Goal: Information Seeking & Learning: Learn about a topic

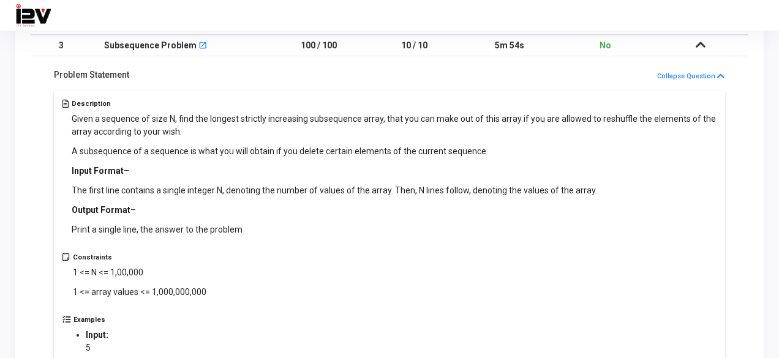
scroll to position [61, 0]
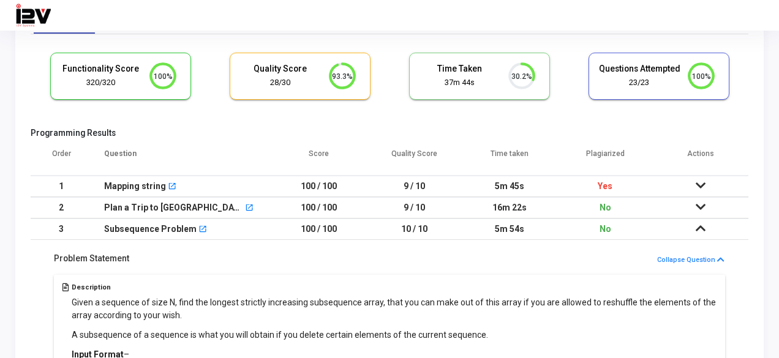
click at [695, 185] on td at bounding box center [701, 186] width 96 height 21
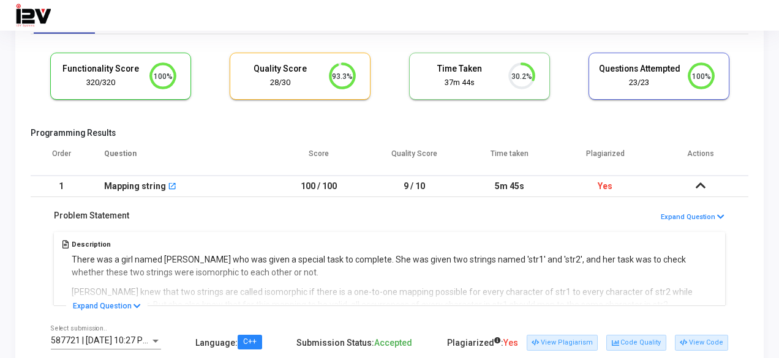
click at [695, 185] on td at bounding box center [701, 186] width 96 height 21
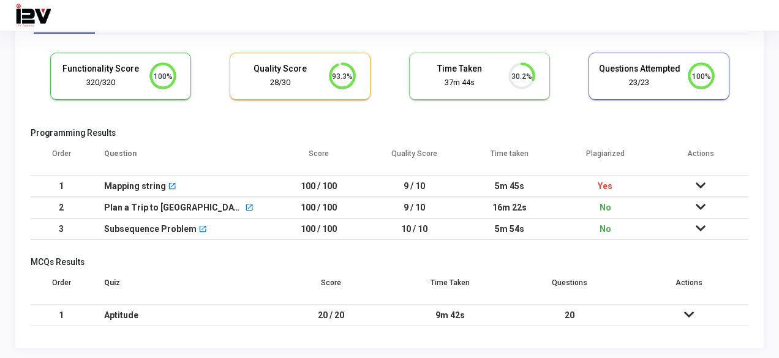
click at [348, 203] on td "100 / 100" at bounding box center [319, 207] width 96 height 21
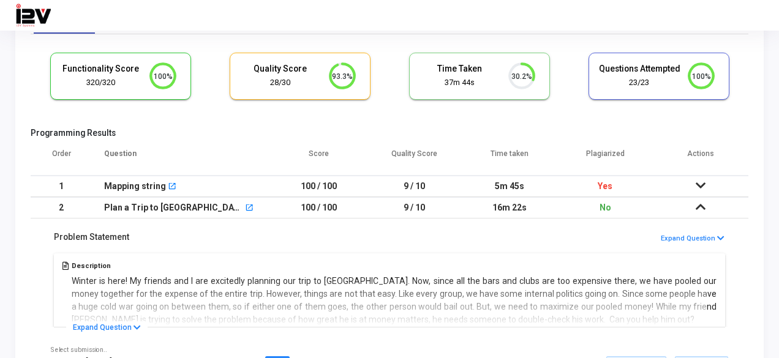
click at [500, 202] on td "16m 22s" at bounding box center [510, 207] width 96 height 21
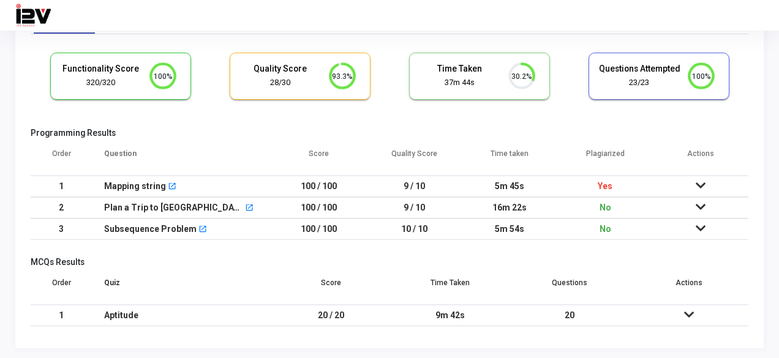
click at [493, 233] on td "5m 54s" at bounding box center [510, 229] width 96 height 21
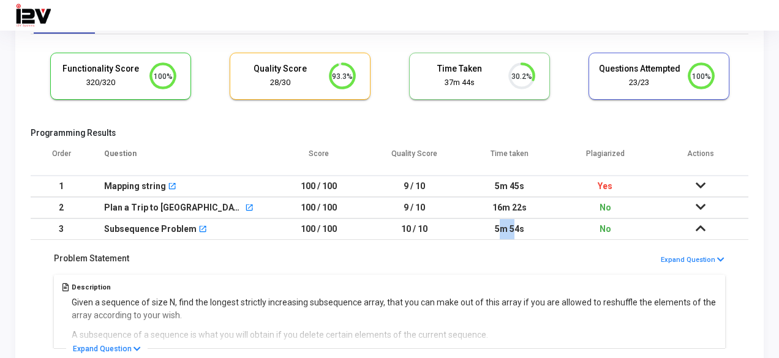
click at [493, 233] on td "5m 54s" at bounding box center [510, 229] width 96 height 21
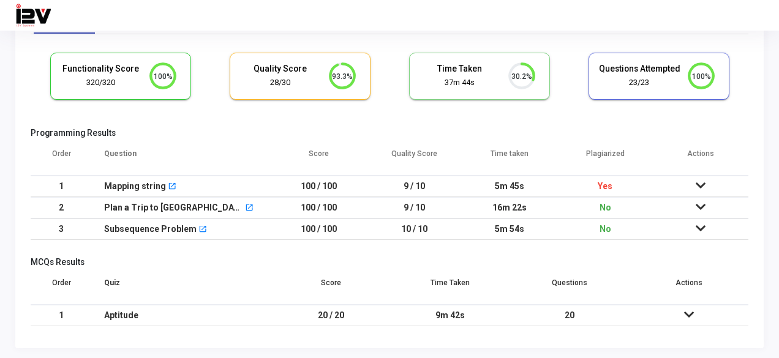
click at [461, 242] on div "Order Question Score Quality Score Time taken Plagiarized Actions 1 Mapping str…" at bounding box center [390, 193] width 718 height 105
click at [496, 318] on div "9m 42s" at bounding box center [450, 316] width 95 height 20
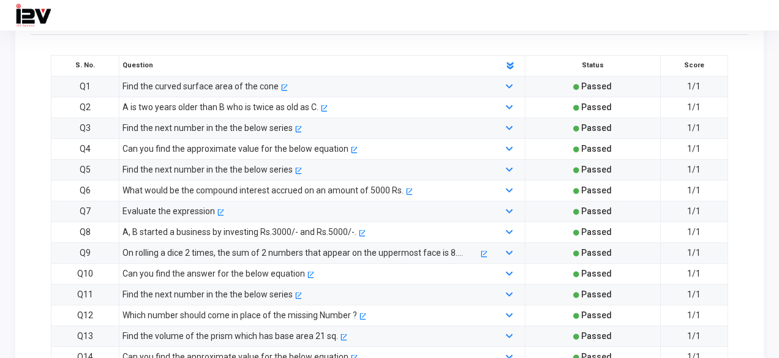
scroll to position [296, 0]
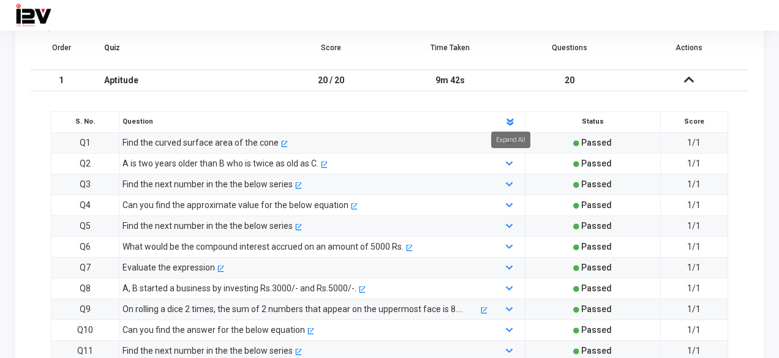
click at [510, 121] on polygon at bounding box center [510, 123] width 7 height 4
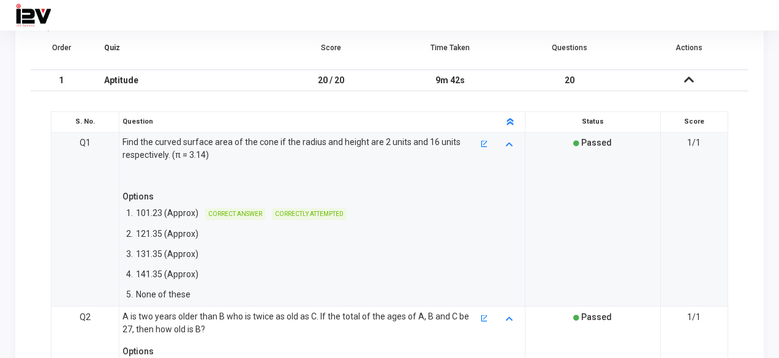
click at [510, 121] on polygon at bounding box center [510, 123] width 7 height 4
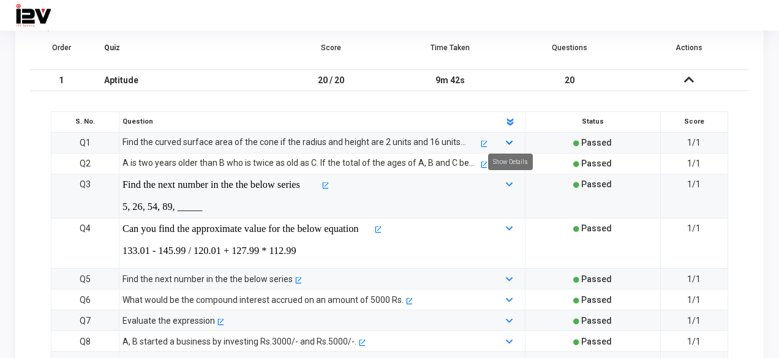
click at [510, 141] on icon at bounding box center [509, 144] width 7 height 8
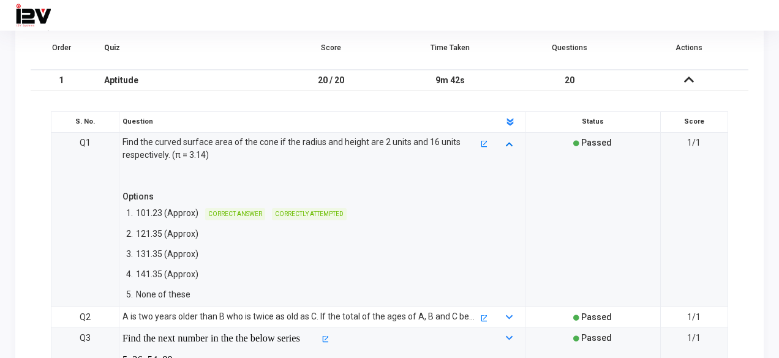
click at [510, 141] on icon at bounding box center [509, 144] width 7 height 8
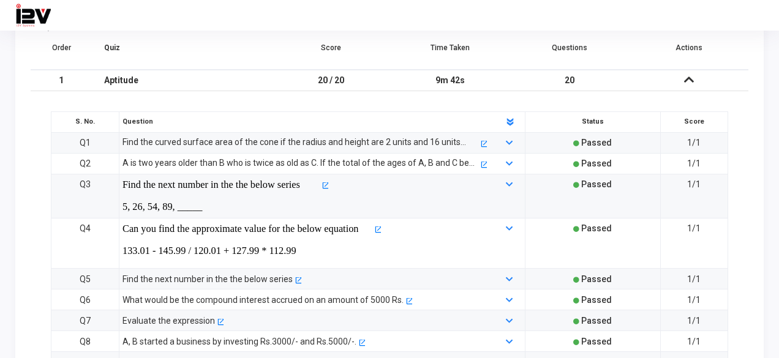
click at [505, 183] on div at bounding box center [510, 196] width 34 height 37
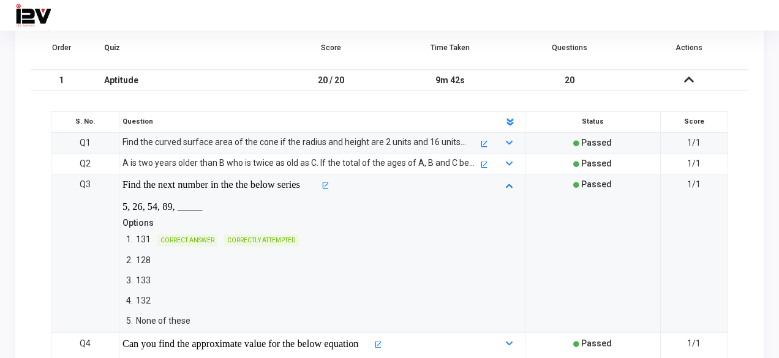
click at [512, 181] on icon at bounding box center [509, 185] width 7 height 8
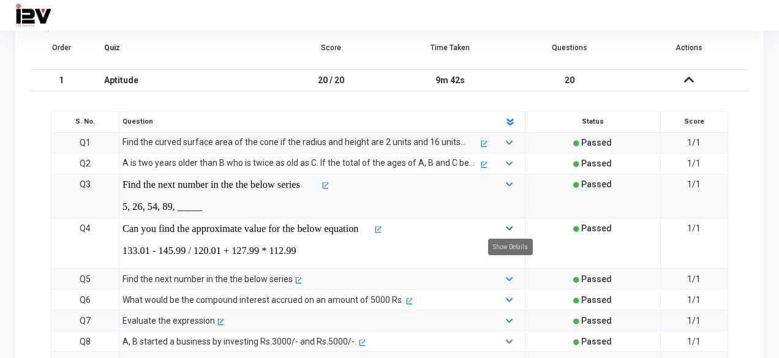
click at [506, 227] on icon at bounding box center [509, 229] width 7 height 8
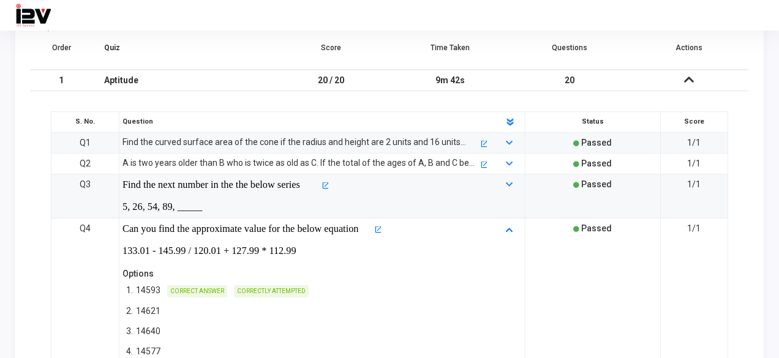
click at [506, 227] on icon at bounding box center [509, 229] width 7 height 8
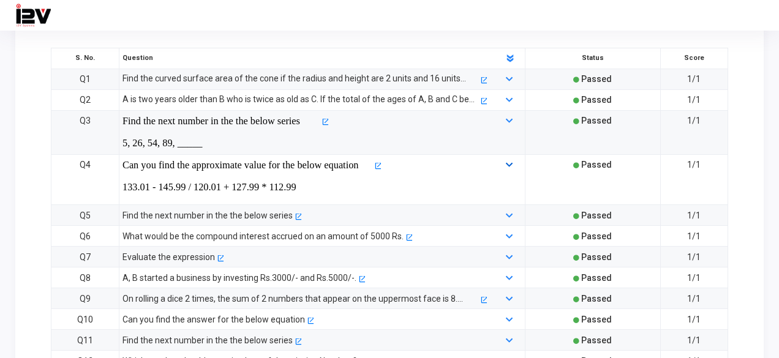
scroll to position [243, 0]
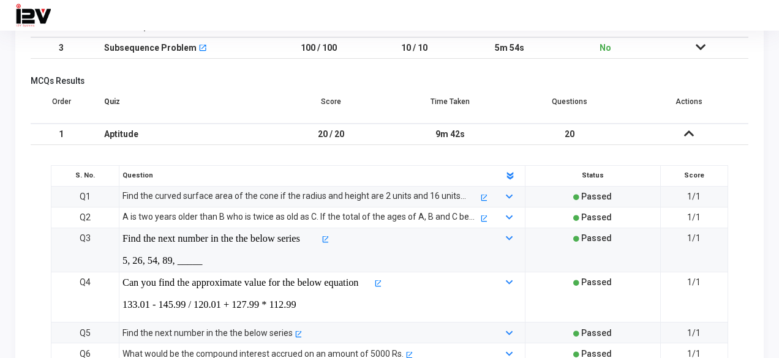
click at [269, 213] on p "A is two years older than B who is twice as old as C. If the total of the ages …" at bounding box center [300, 217] width 356 height 13
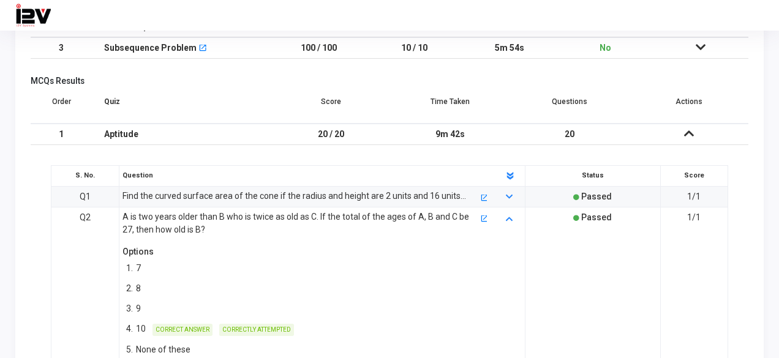
click at [269, 213] on p "A is two years older than B who is twice as old as C. If the total of the ages …" at bounding box center [300, 224] width 356 height 26
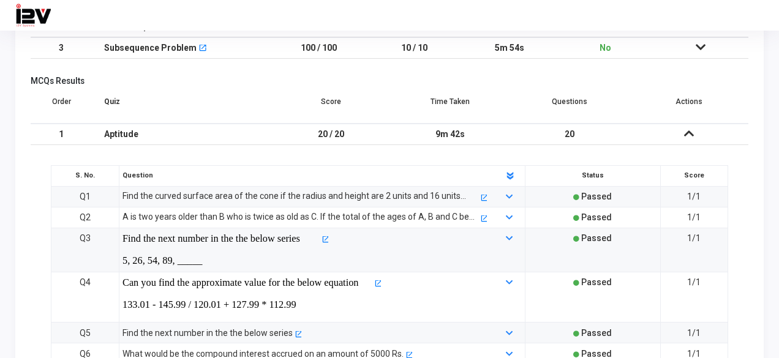
click at [275, 192] on p "Find the curved surface area of the cone if the radius and height are 2 units a…" at bounding box center [300, 196] width 356 height 13
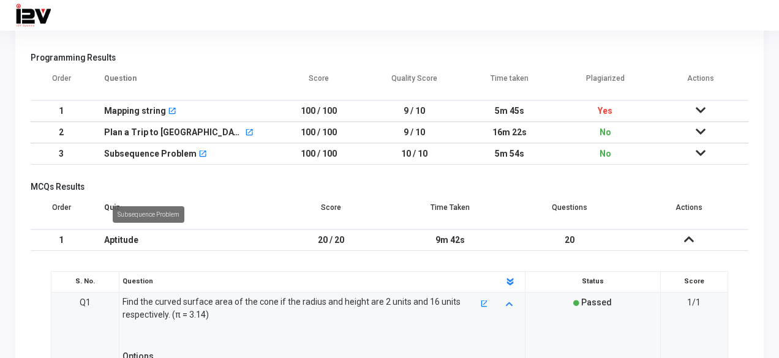
scroll to position [62, 0]
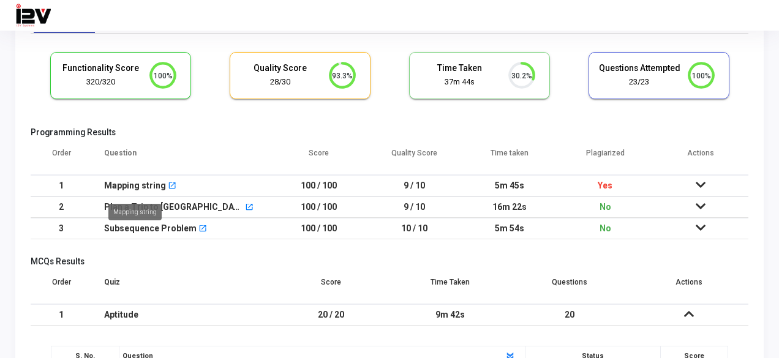
click at [145, 212] on div "Mapping string" at bounding box center [134, 212] width 53 height 17
click at [446, 206] on td "9 / 10" at bounding box center [415, 207] width 96 height 21
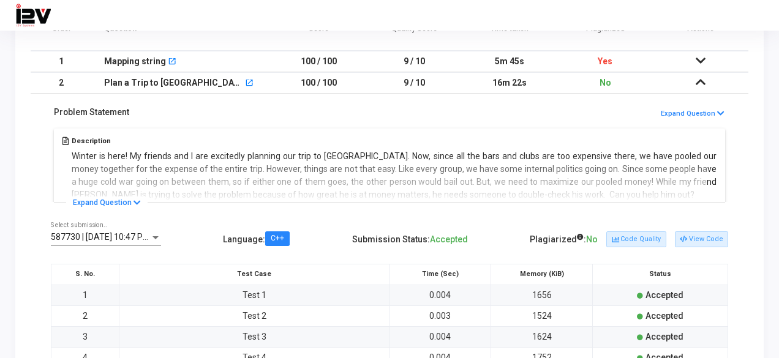
scroll to position [189, 0]
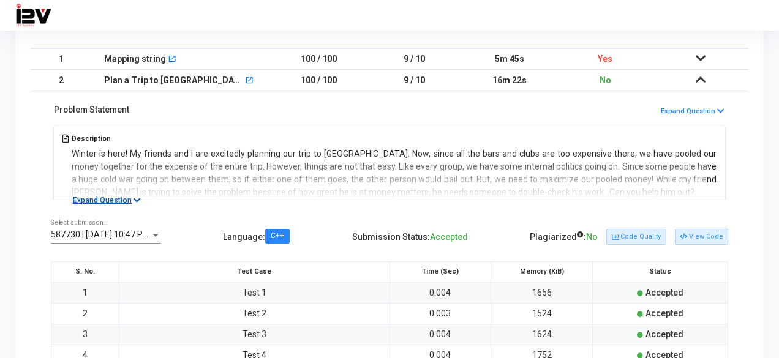
click at [135, 202] on icon at bounding box center [137, 201] width 7 height 8
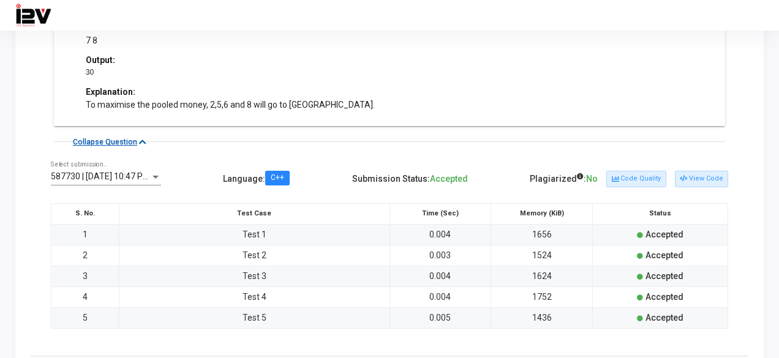
scroll to position [573, 0]
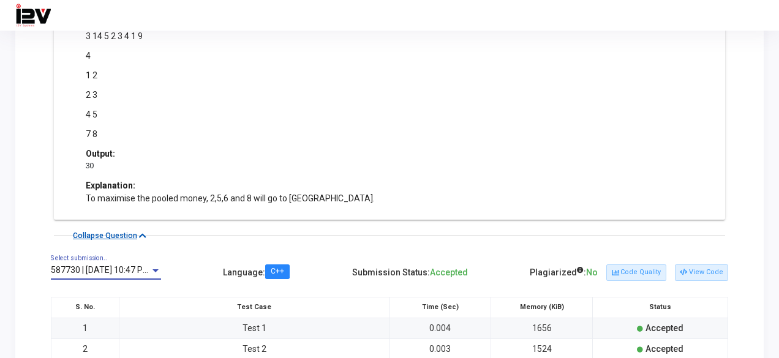
click at [157, 271] on div at bounding box center [155, 271] width 11 height 10
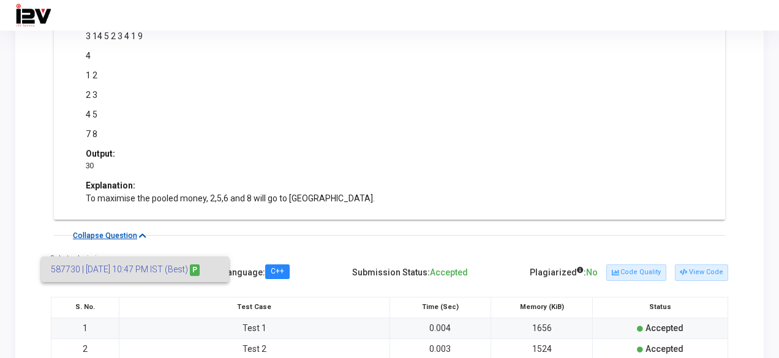
drag, startPoint x: 337, startPoint y: 239, endPoint x: 306, endPoint y: 235, distance: 31.6
click at [306, 235] on div at bounding box center [389, 179] width 779 height 358
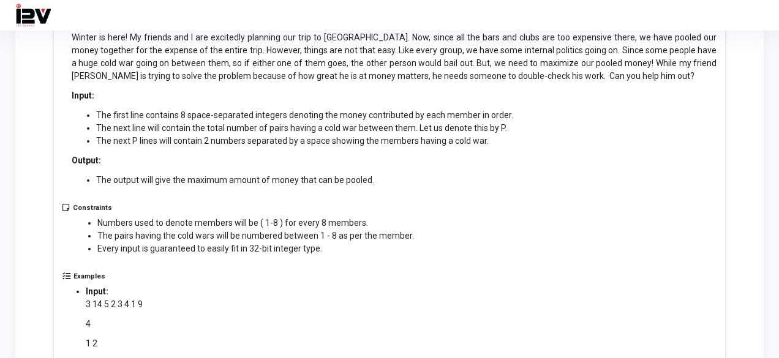
scroll to position [0, 0]
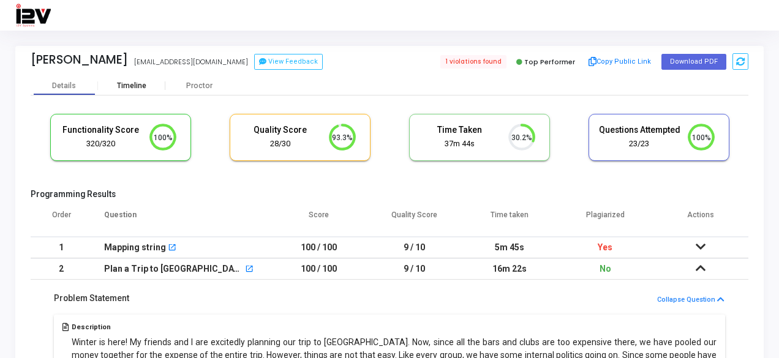
click at [143, 91] on div "Timeline" at bounding box center [131, 86] width 67 height 18
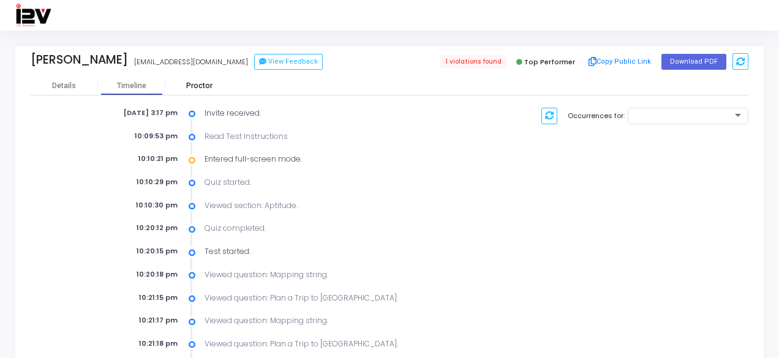
click at [198, 91] on div "Proctor" at bounding box center [198, 86] width 67 height 18
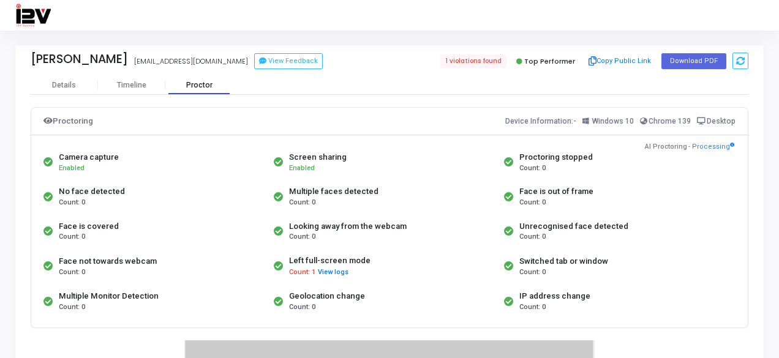
scroll to position [2, 0]
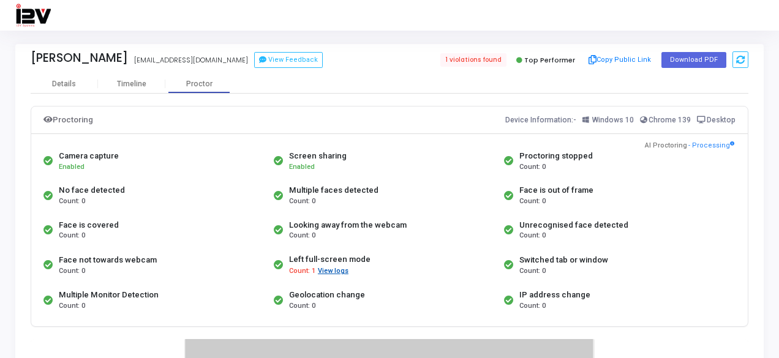
click at [330, 272] on button "View logs" at bounding box center [333, 272] width 32 height 12
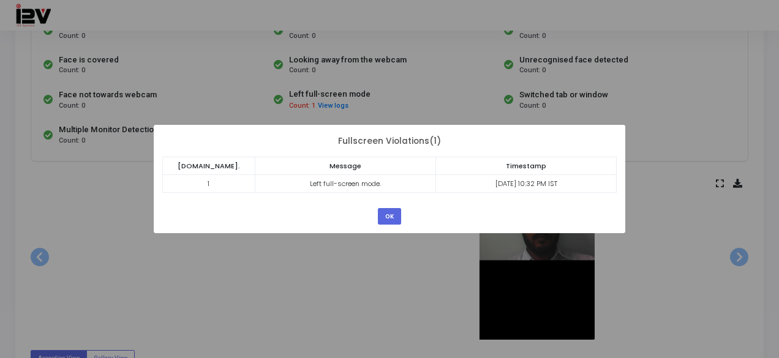
scroll to position [160, 0]
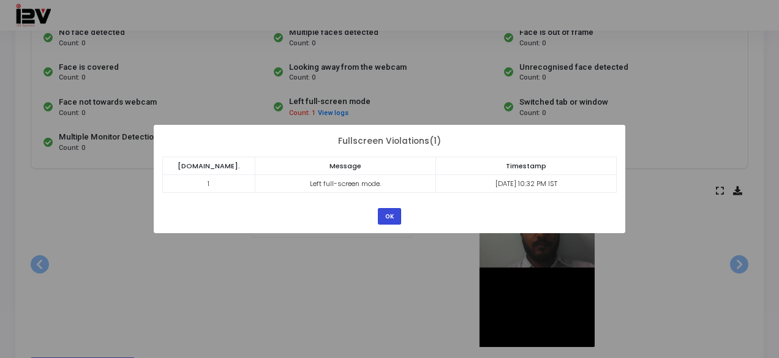
click at [392, 217] on button "OK" at bounding box center [389, 216] width 23 height 17
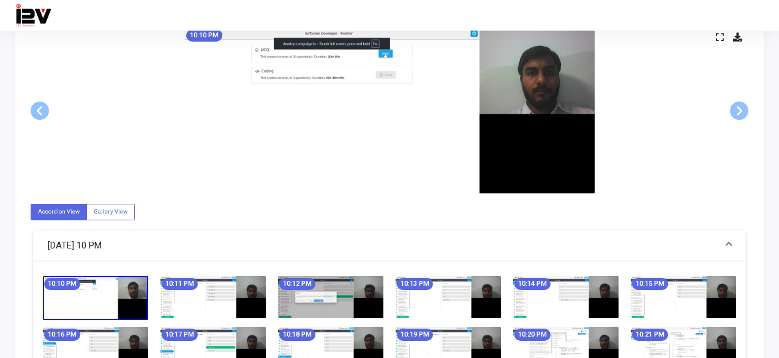
scroll to position [314, 0]
click at [401, 143] on img at bounding box center [389, 111] width 410 height 166
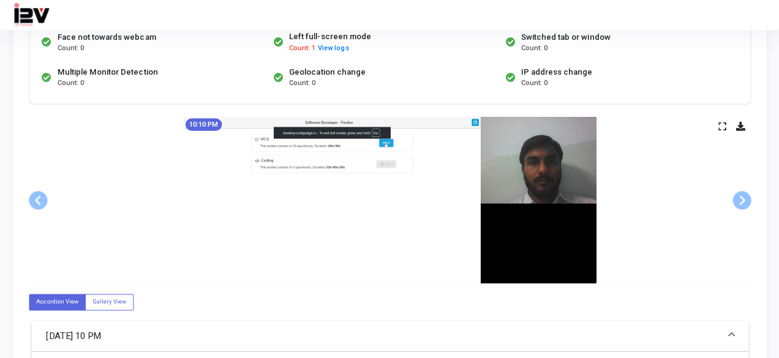
scroll to position [224, 0]
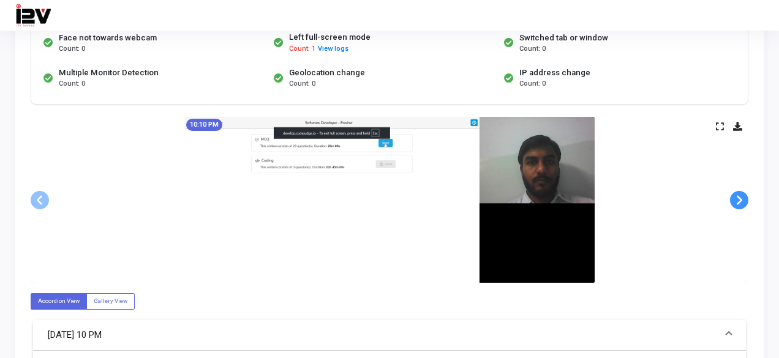
click at [737, 193] on span at bounding box center [739, 200] width 18 height 18
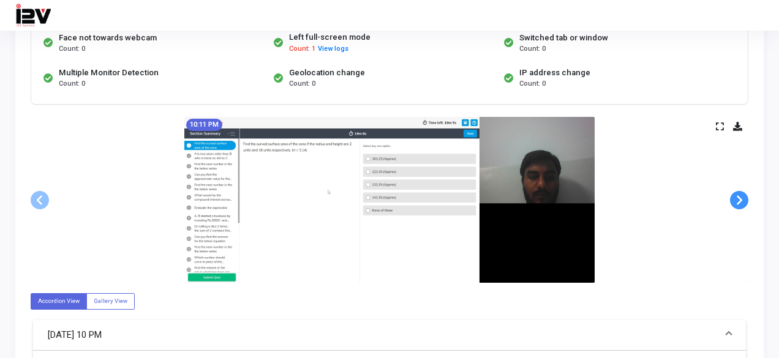
click at [739, 201] on span at bounding box center [739, 200] width 18 height 18
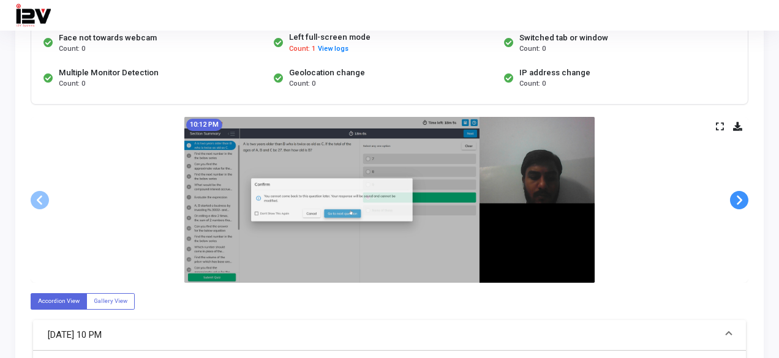
click at [739, 201] on span at bounding box center [739, 200] width 18 height 18
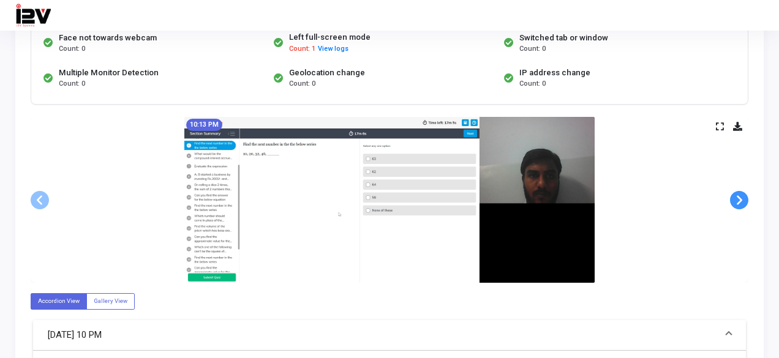
click at [739, 201] on span at bounding box center [739, 200] width 18 height 18
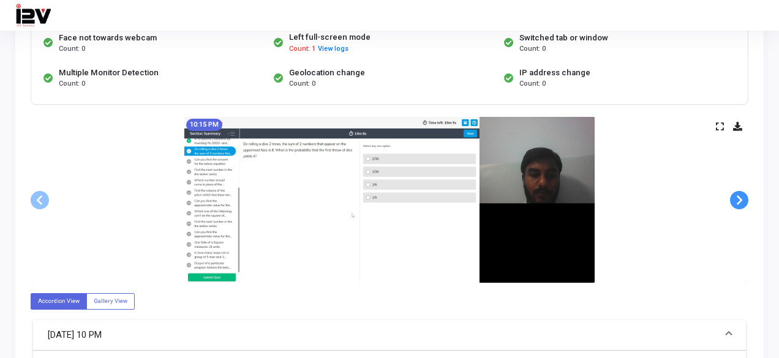
click at [739, 201] on span at bounding box center [739, 200] width 18 height 18
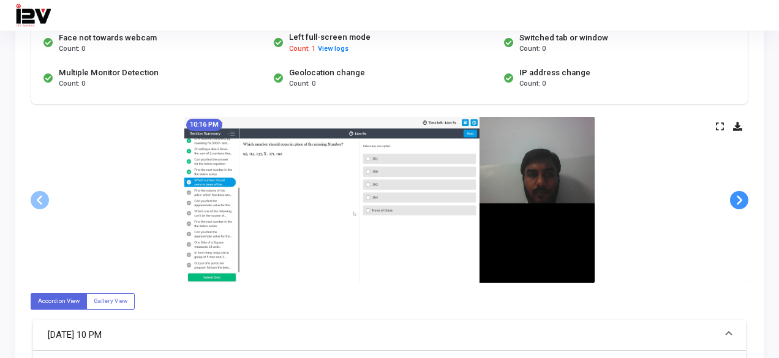
click at [739, 201] on span at bounding box center [739, 200] width 18 height 18
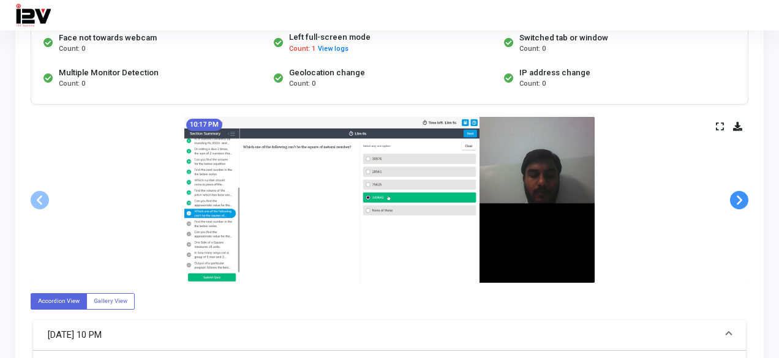
click at [739, 201] on span at bounding box center [739, 200] width 18 height 18
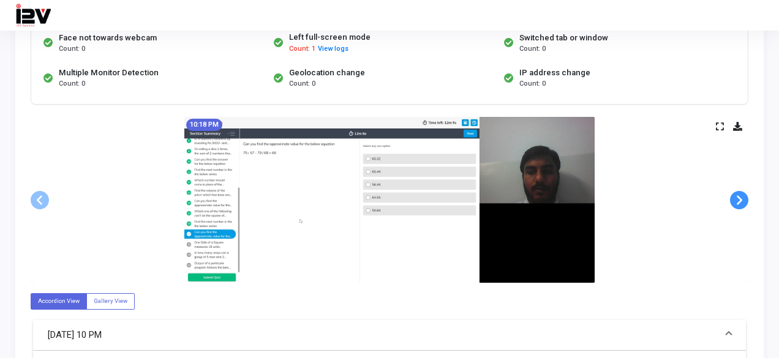
click at [739, 201] on span at bounding box center [739, 200] width 18 height 18
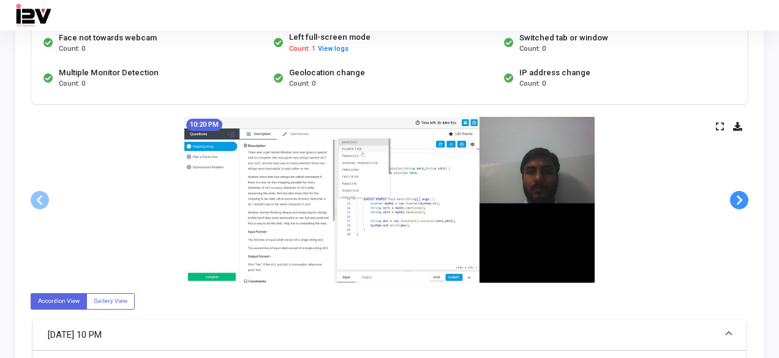
click at [739, 201] on span at bounding box center [739, 200] width 18 height 18
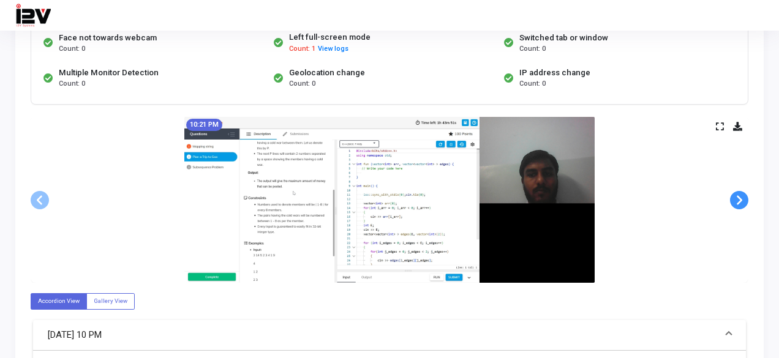
click at [739, 201] on span at bounding box center [739, 200] width 18 height 18
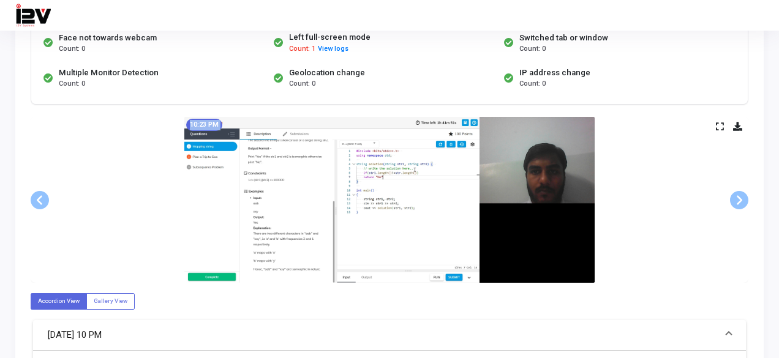
drag, startPoint x: 739, startPoint y: 201, endPoint x: 607, endPoint y: 231, distance: 134.9
click at [607, 231] on ngb-carousel "Slide 1 of 38 10:10 PM Slide 2 of 38 10:11 PM Slide 3 of 38 10:12 PM Slide 4 of…" at bounding box center [390, 200] width 718 height 166
click at [737, 199] on span at bounding box center [739, 200] width 18 height 18
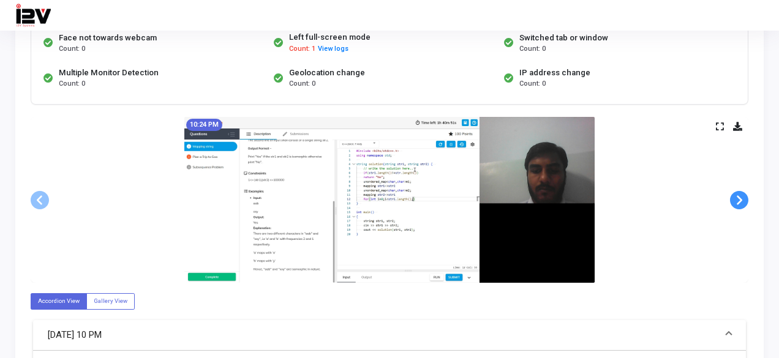
click at [737, 199] on span at bounding box center [739, 200] width 18 height 18
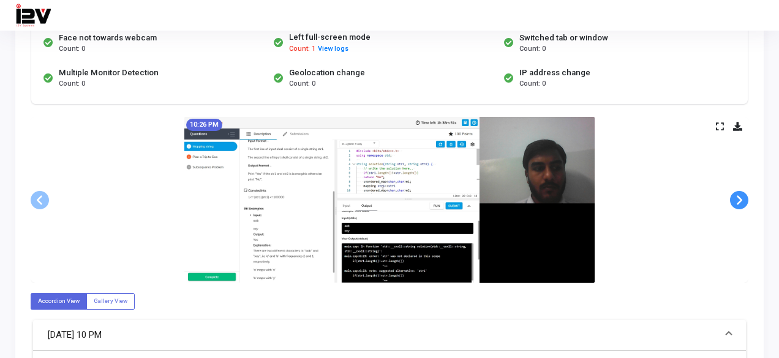
click at [737, 199] on span at bounding box center [739, 200] width 18 height 18
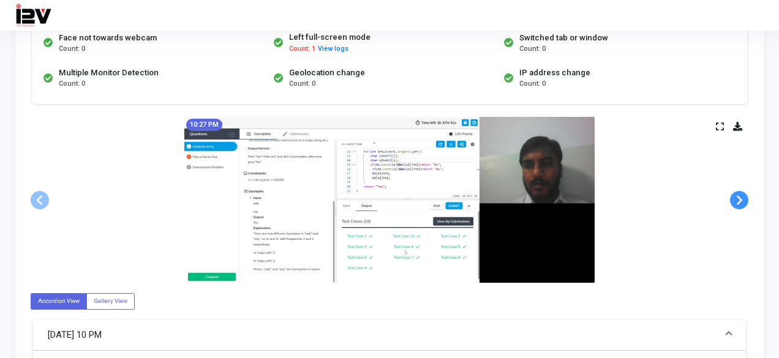
click at [737, 199] on span at bounding box center [739, 200] width 18 height 18
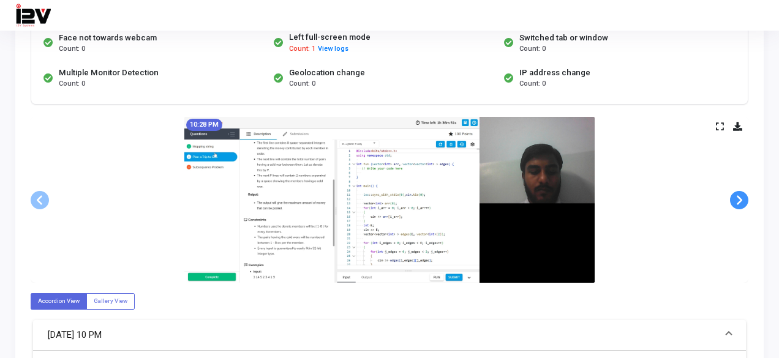
click at [737, 199] on span at bounding box center [739, 200] width 18 height 18
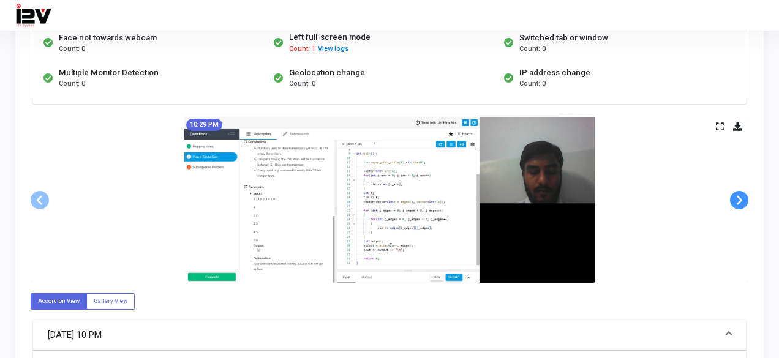
click at [737, 199] on span at bounding box center [739, 200] width 18 height 18
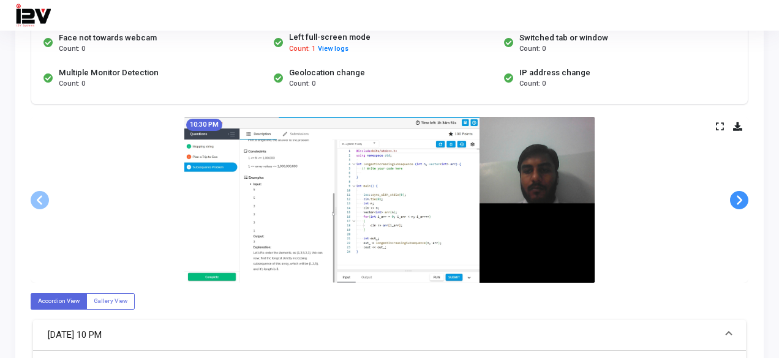
click at [737, 199] on span at bounding box center [739, 200] width 18 height 18
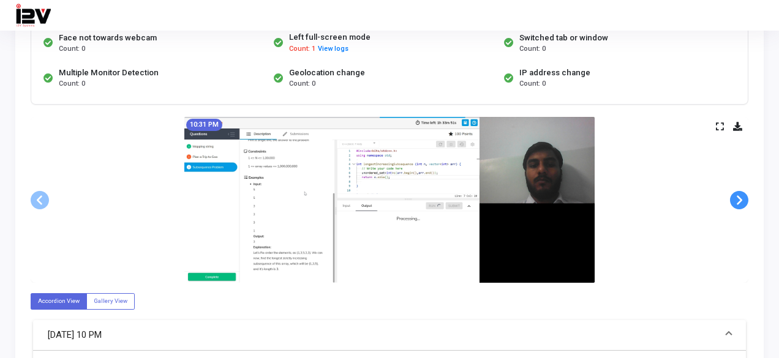
click at [737, 199] on span at bounding box center [739, 200] width 18 height 18
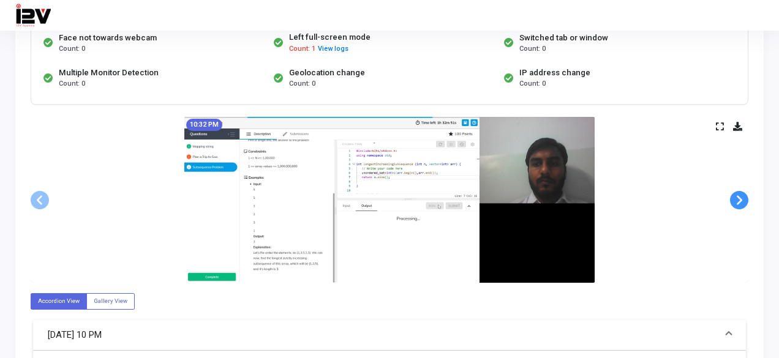
click at [737, 199] on span at bounding box center [739, 200] width 18 height 18
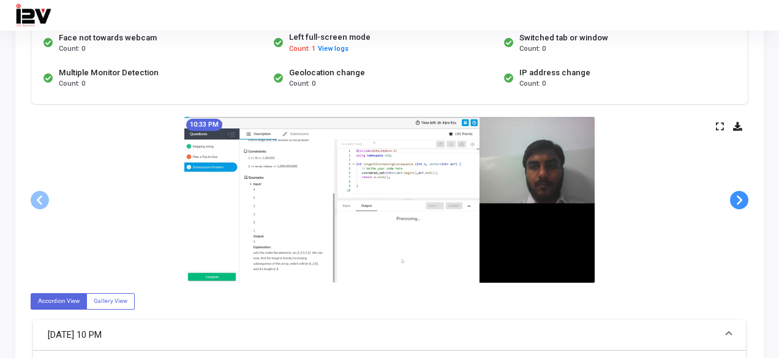
click at [737, 199] on span at bounding box center [739, 200] width 18 height 18
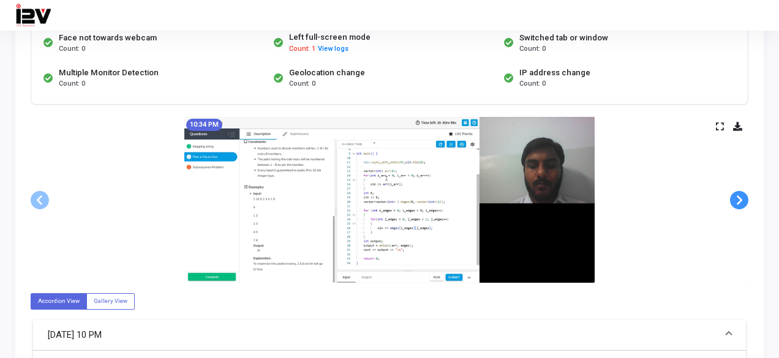
click at [737, 199] on span at bounding box center [739, 200] width 18 height 18
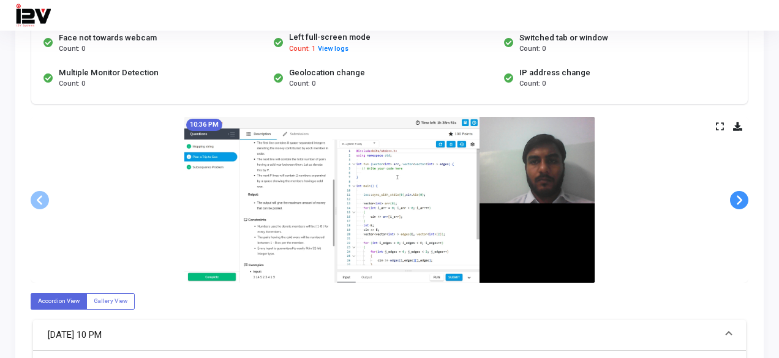
click at [737, 199] on span at bounding box center [739, 200] width 18 height 18
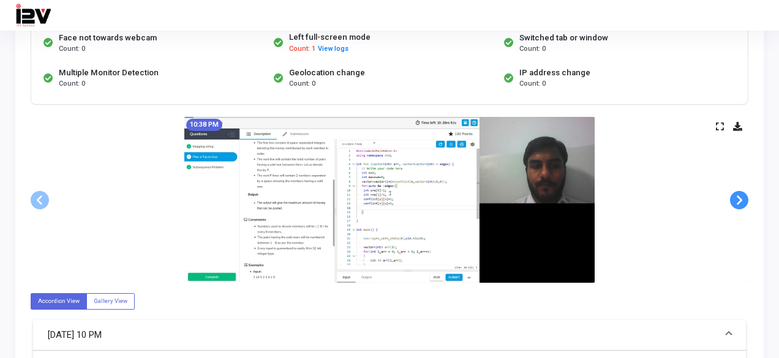
click at [737, 199] on span at bounding box center [739, 200] width 18 height 18
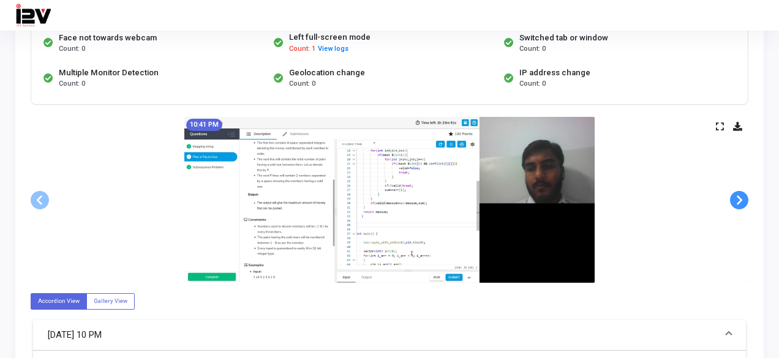
click at [737, 199] on span at bounding box center [739, 200] width 18 height 18
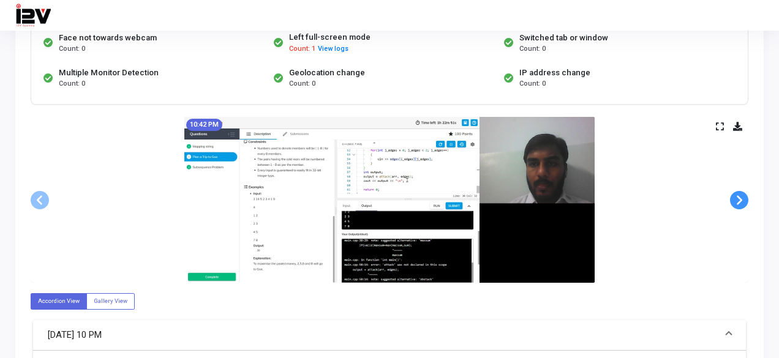
click at [737, 199] on span at bounding box center [739, 200] width 18 height 18
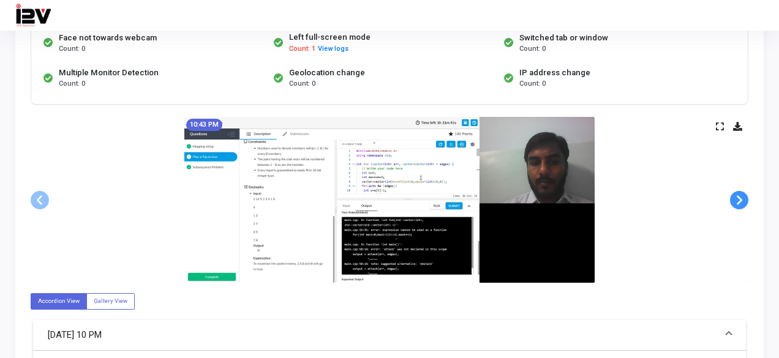
click at [737, 199] on span at bounding box center [739, 200] width 18 height 18
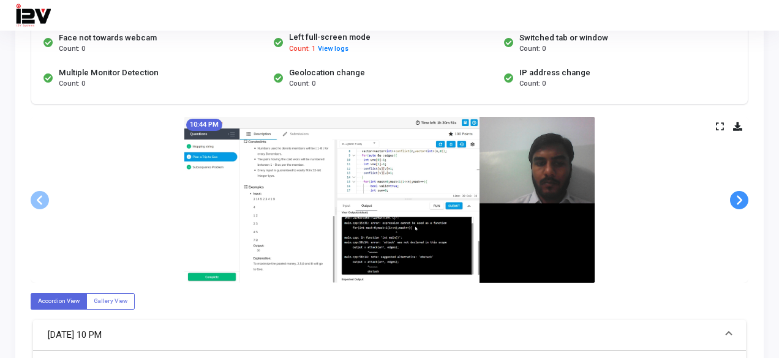
click at [737, 199] on span at bounding box center [739, 200] width 18 height 18
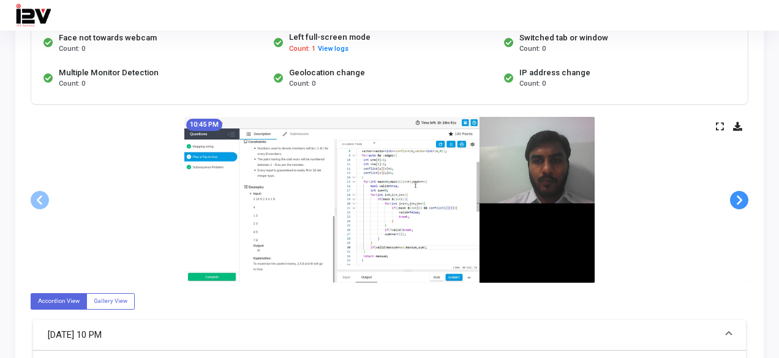
click at [737, 199] on span at bounding box center [739, 200] width 18 height 18
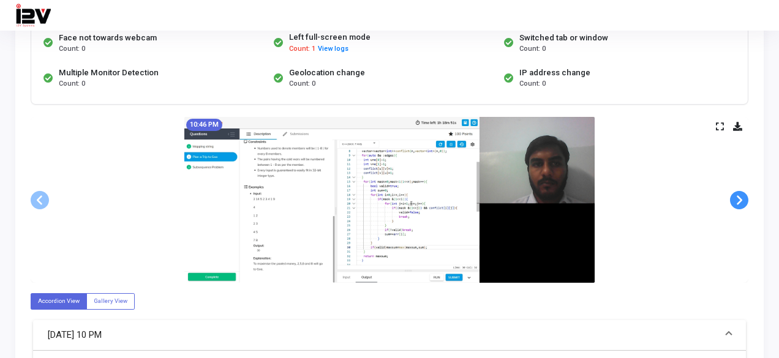
click at [737, 199] on span at bounding box center [739, 200] width 18 height 18
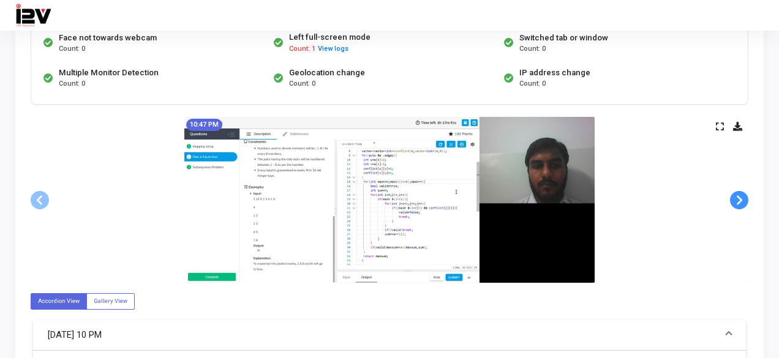
click at [737, 199] on span at bounding box center [739, 200] width 18 height 18
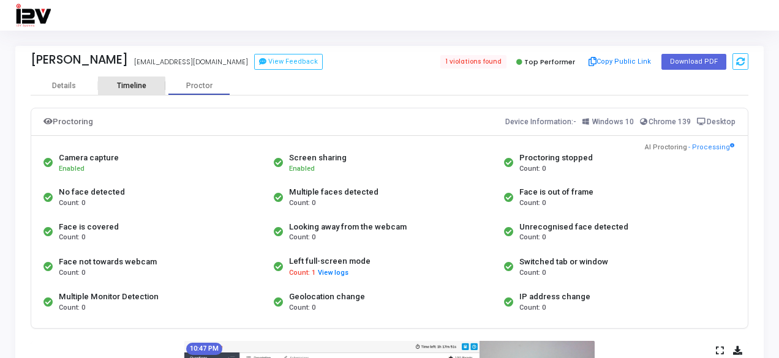
click at [131, 89] on div "Timeline" at bounding box center [131, 85] width 29 height 9
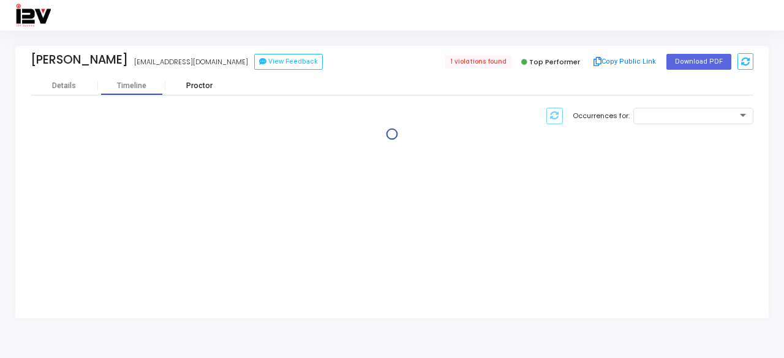
click at [198, 92] on div "Proctor" at bounding box center [198, 86] width 67 height 18
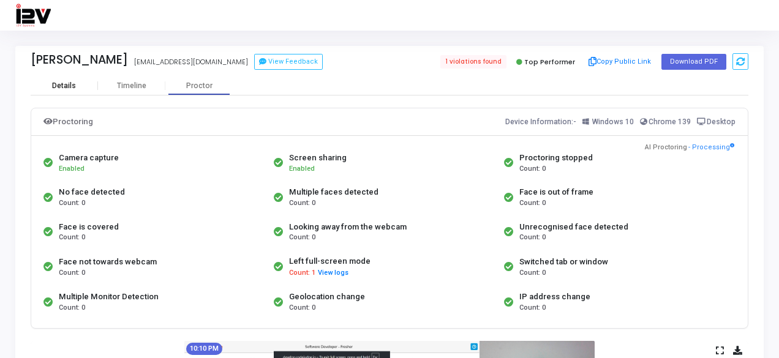
click at [68, 86] on div "Details" at bounding box center [64, 85] width 24 height 9
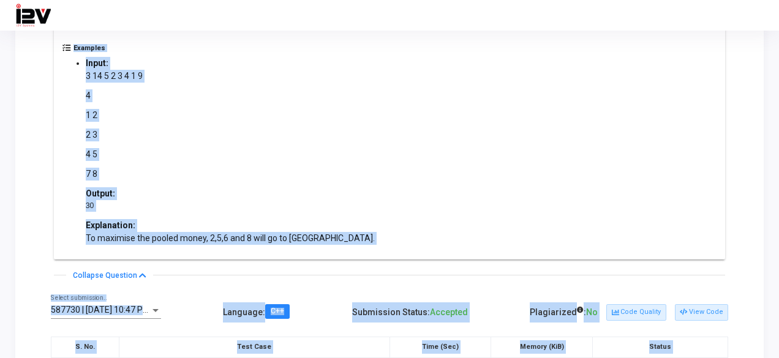
scroll to position [568, 0]
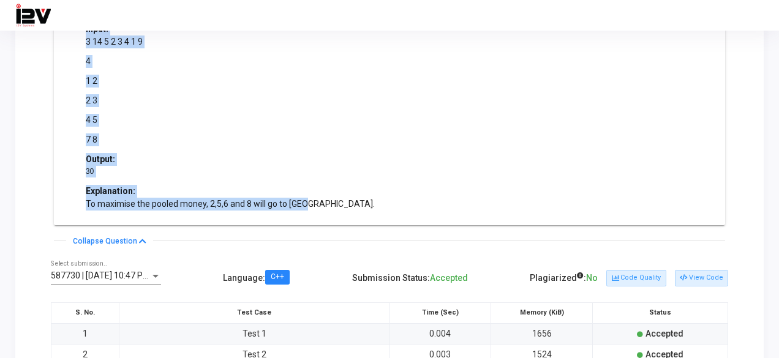
drag, startPoint x: 71, startPoint y: 119, endPoint x: 344, endPoint y: 215, distance: 288.8
copy div "Loremi do sita! Co adipisc eli S doe temporinc utlabore etd magn al Eni. Adm, v…"
click at [239, 84] on p "1 2" at bounding box center [230, 81] width 289 height 13
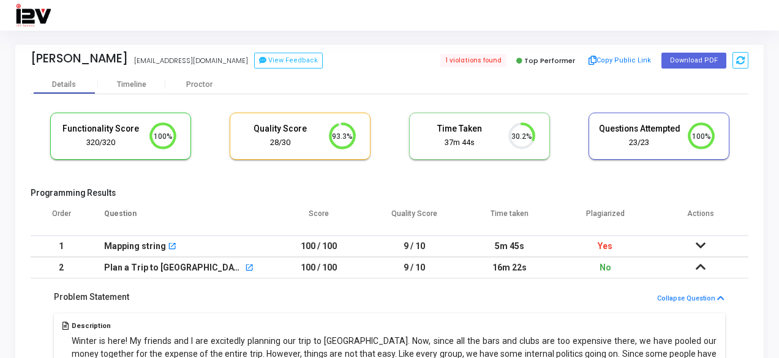
scroll to position [154, 0]
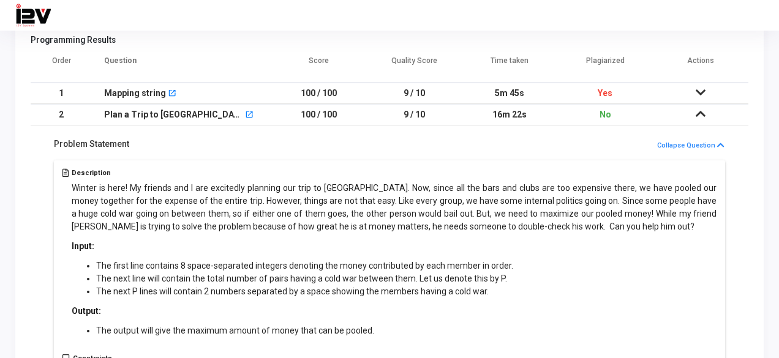
click at [692, 113] on td at bounding box center [701, 114] width 96 height 21
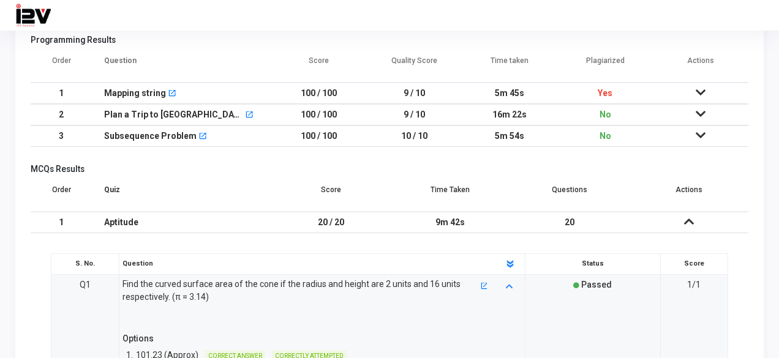
click at [552, 117] on td "16m 22s" at bounding box center [510, 114] width 96 height 21
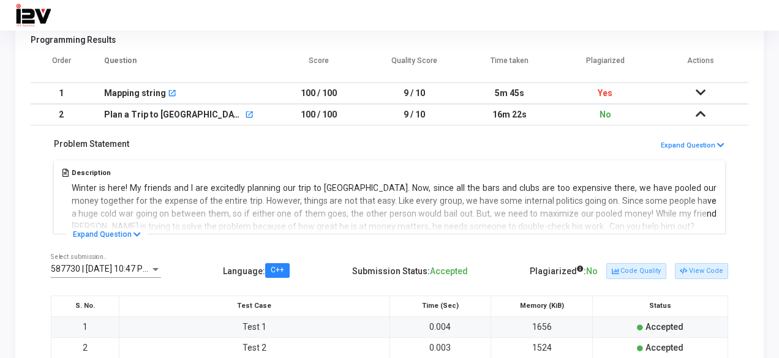
click at [552, 117] on td "16m 22s" at bounding box center [510, 114] width 96 height 21
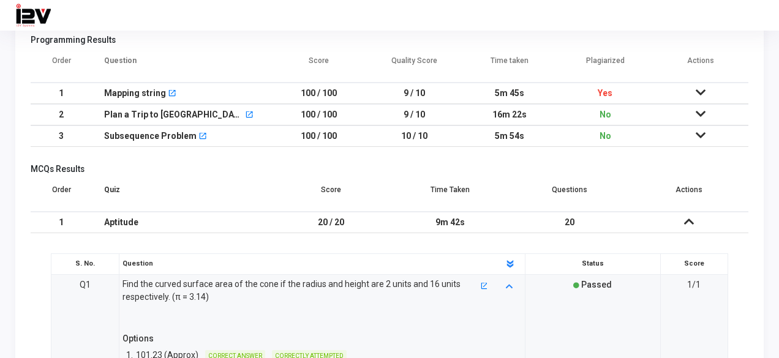
click at [294, 119] on td "100 / 100" at bounding box center [319, 114] width 96 height 21
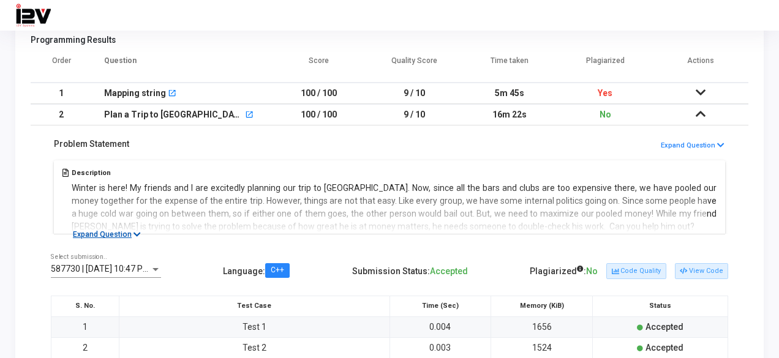
click at [131, 237] on button "Expand Question" at bounding box center [106, 234] width 81 height 12
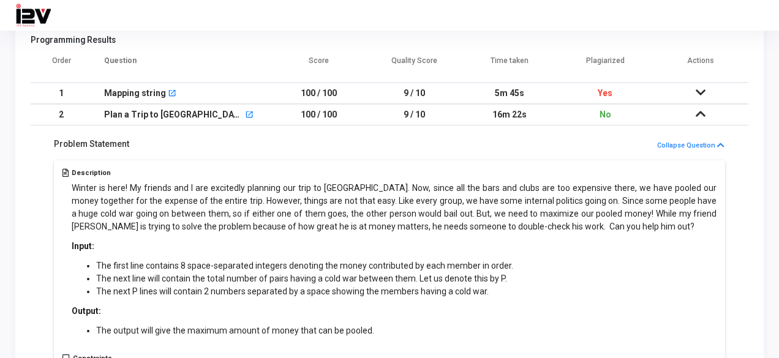
click at [301, 96] on td "100 / 100" at bounding box center [319, 93] width 96 height 21
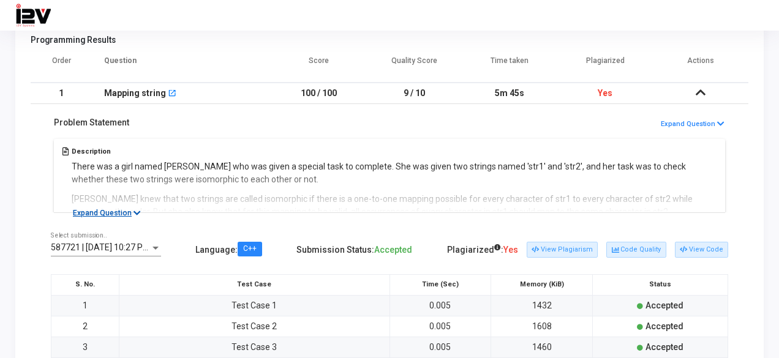
click at [134, 210] on icon at bounding box center [137, 213] width 7 height 8
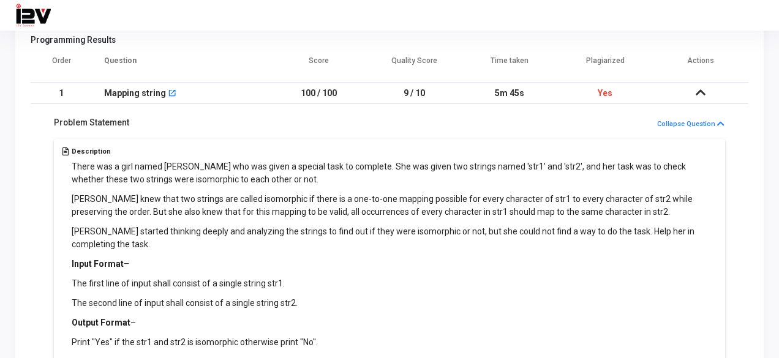
click at [597, 92] on td "Yes" at bounding box center [605, 93] width 96 height 21
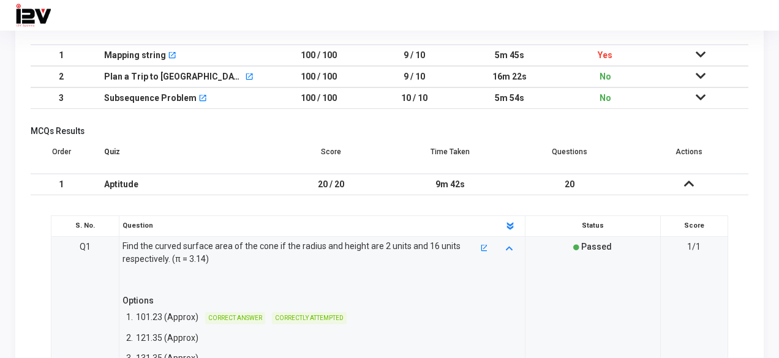
scroll to position [189, 0]
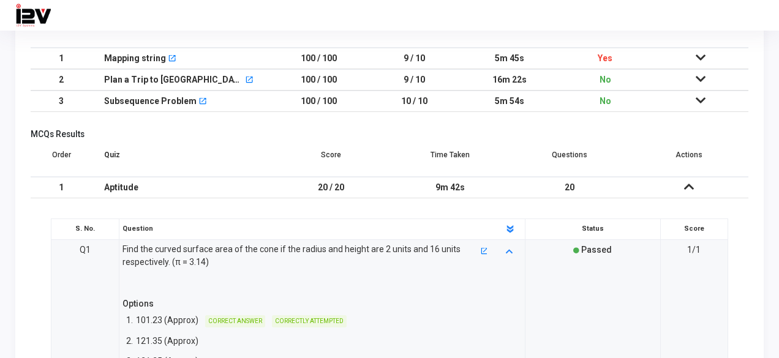
click at [324, 80] on td "100 / 100" at bounding box center [319, 79] width 96 height 21
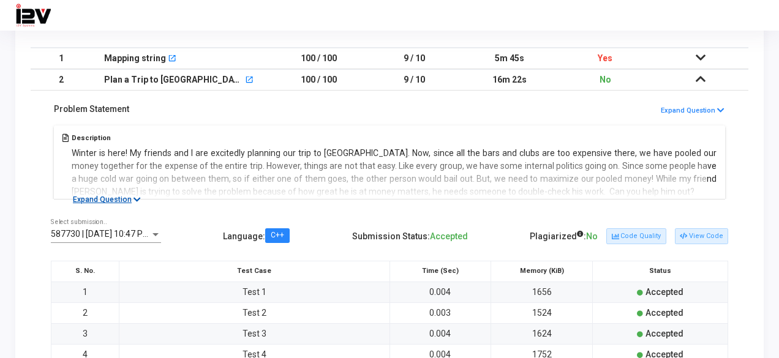
click at [141, 200] on button "Expand Question" at bounding box center [106, 200] width 81 height 12
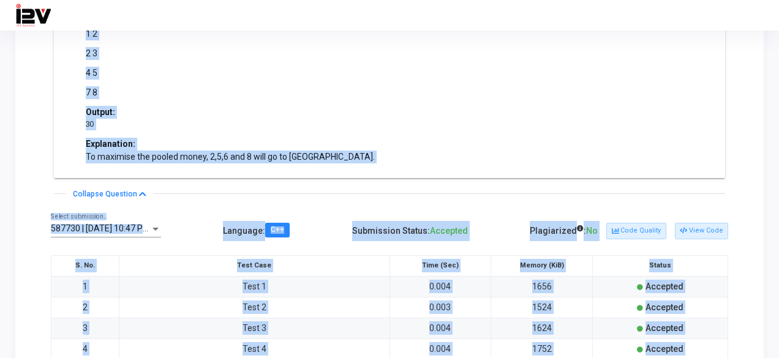
scroll to position [641, 0]
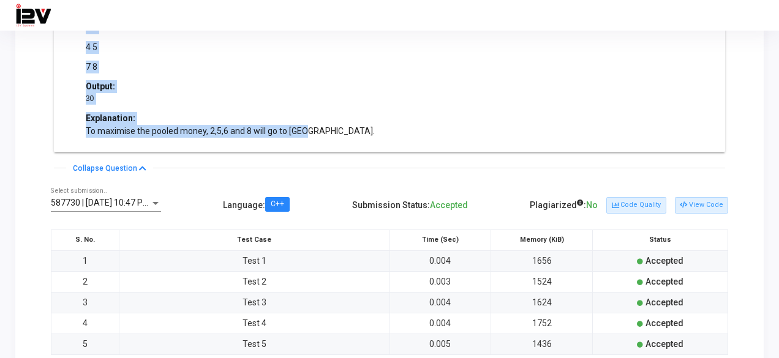
drag, startPoint x: 69, startPoint y: 118, endPoint x: 307, endPoint y: 129, distance: 238.5
copy div "Loremi do sita! Co adipisc eli S doe temporinc utlabore etd magn al Eni. Adm, v…"
click at [341, 110] on div "Examples Input: 3 14 5 2 3 4 1 9 4 1 2 2 3 4 5 7 8 Output: 30 Explanation: To m…" at bounding box center [389, 41] width 655 height 208
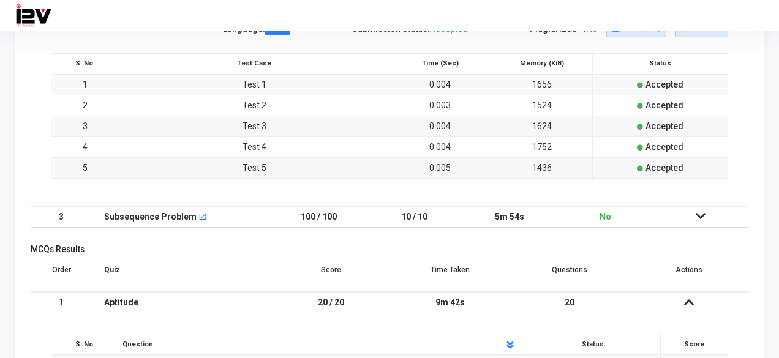
scroll to position [730, 0]
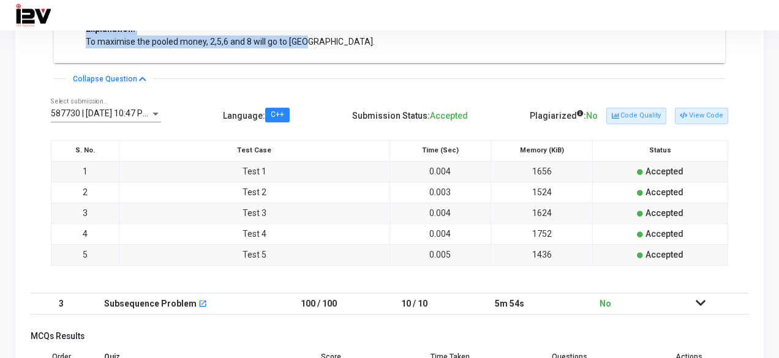
drag, startPoint x: 71, startPoint y: 216, endPoint x: 434, endPoint y: 39, distance: 403.2
copy div "Input: The first line contains 8 space-separated integers denoting the money co…"
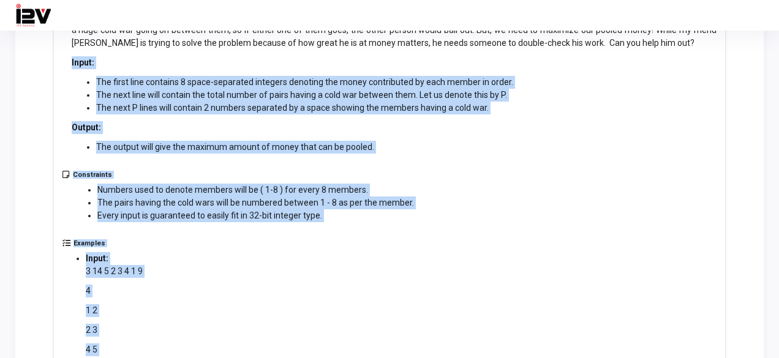
scroll to position [334, 0]
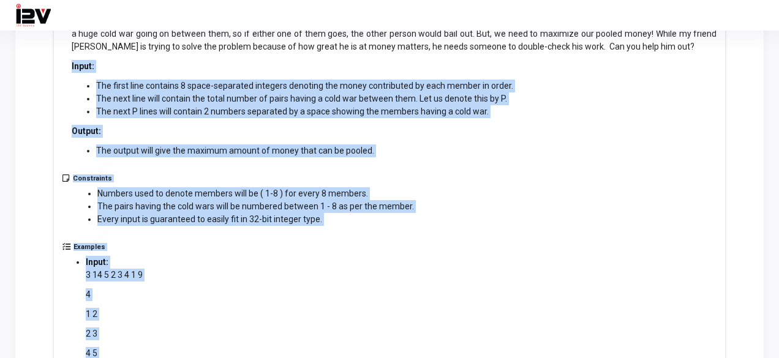
click at [472, 199] on div "Constraints Numbers used to denote members will be ( 1-8 ) for every 8 members.…" at bounding box center [389, 209] width 655 height 69
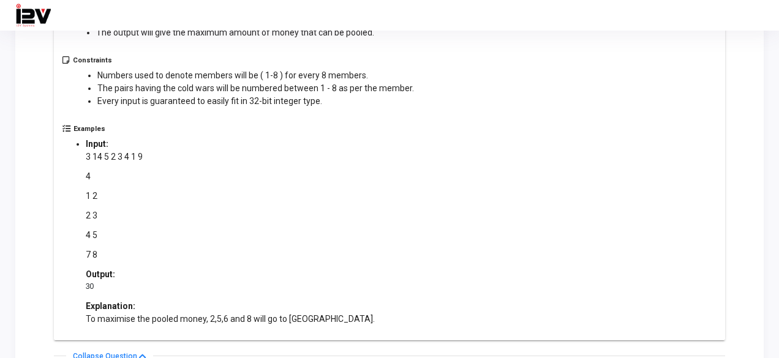
scroll to position [455, 0]
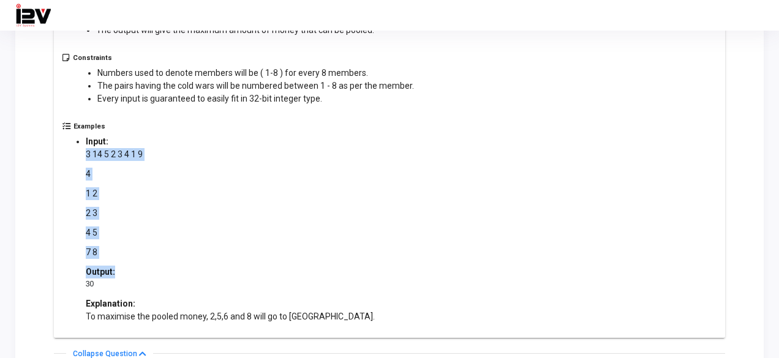
drag, startPoint x: 85, startPoint y: 153, endPoint x: 131, endPoint y: 264, distance: 120.6
click at [131, 264] on li "Input: 3 14 5 2 3 4 1 9 4 1 2 2 3 4 5 7 8 Output: 30 Explanation: To maximise t…" at bounding box center [230, 228] width 289 height 187
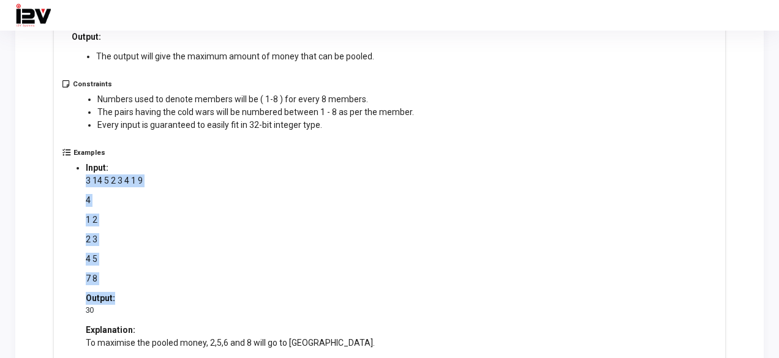
scroll to position [450, 0]
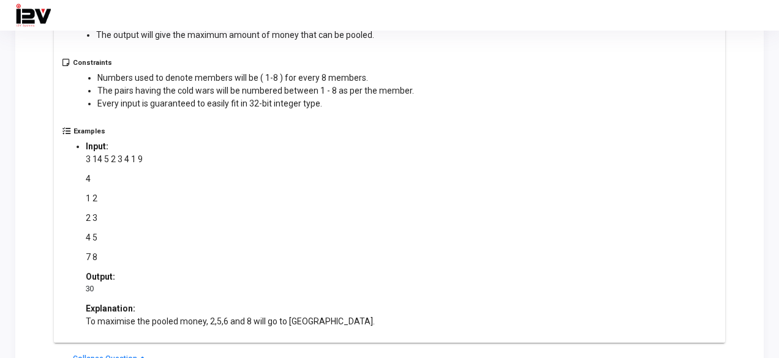
click at [97, 89] on ul "Numbers used to denote members will be ( 1-8 ) for every 8 members. The pairs h…" at bounding box center [243, 91] width 341 height 39
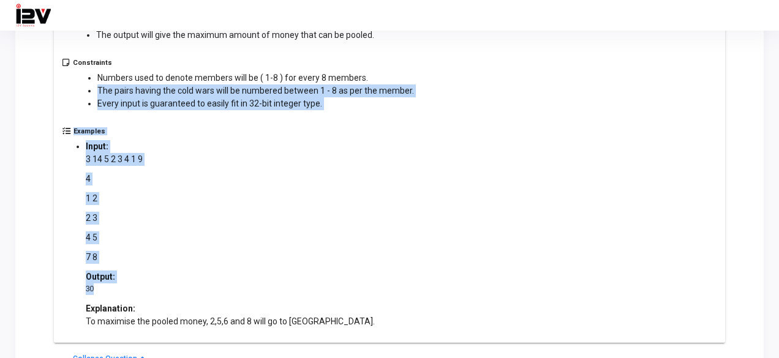
drag, startPoint x: 97, startPoint y: 89, endPoint x: 222, endPoint y: 292, distance: 237.8
click at [222, 292] on div "Description Winter is here! My friends and I are excitedly planning our trip to…" at bounding box center [389, 104] width 671 height 478
copy div "The pairs having the cold wars will be numbered between 1 - 8 as per the member…"
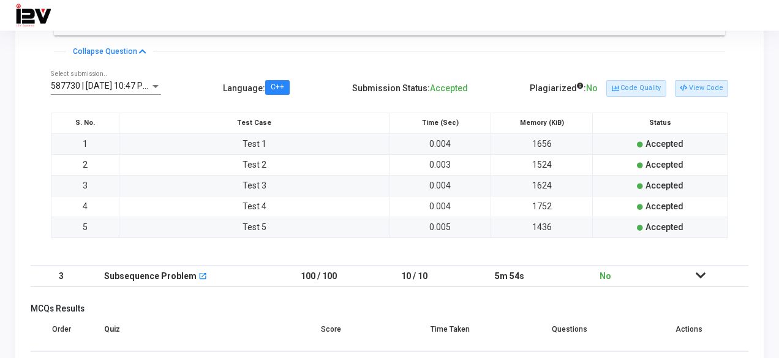
scroll to position [788, 0]
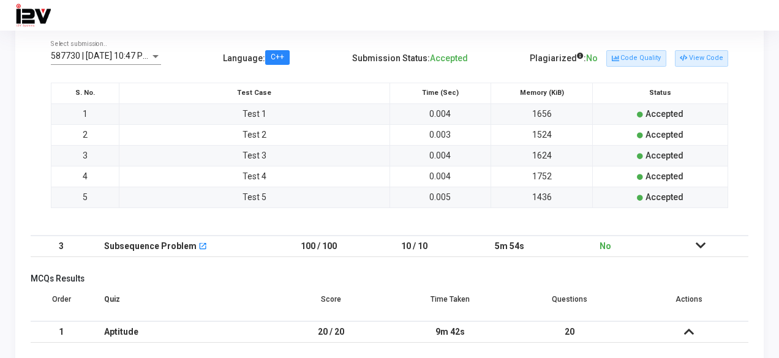
click at [349, 225] on div "587730 | [DATE] 10:47 PM IST (Best) P Select submission.. Language : C++ Submis…" at bounding box center [390, 132] width 718 height 208
click at [702, 56] on button "View Code" at bounding box center [701, 58] width 53 height 16
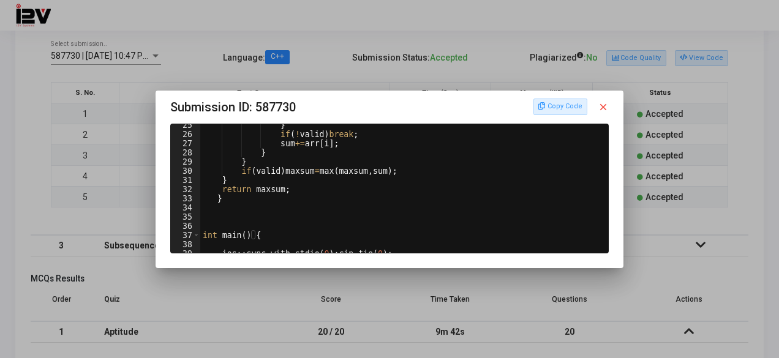
scroll to position [0, 0]
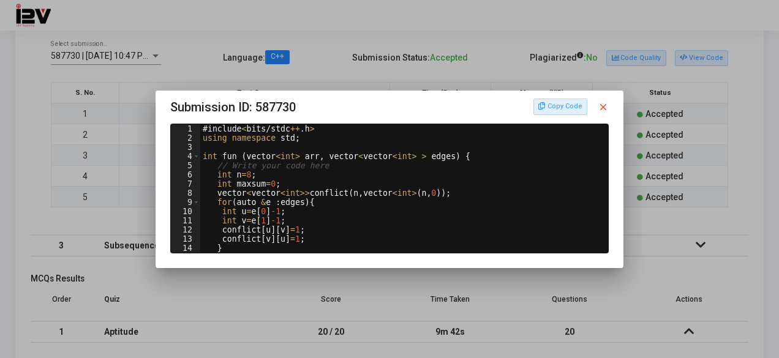
click at [703, 269] on div at bounding box center [389, 179] width 779 height 358
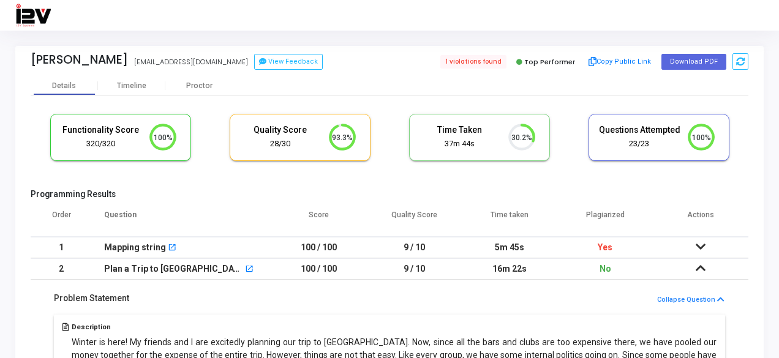
click at [687, 276] on td at bounding box center [701, 268] width 96 height 21
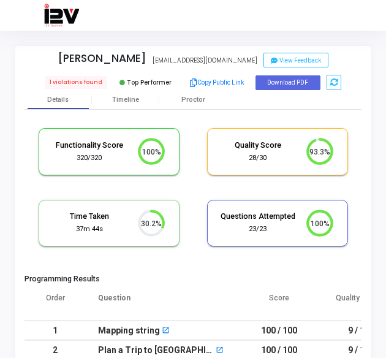
scroll to position [6, 5]
